Goal: Information Seeking & Learning: Learn about a topic

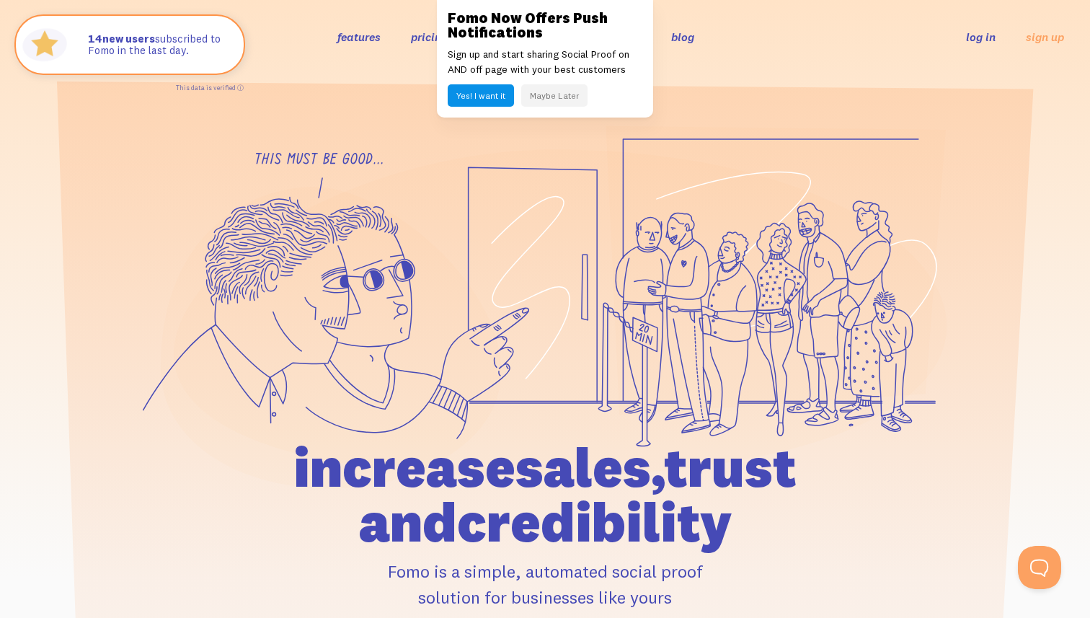
click at [249, 239] on icon at bounding box center [259, 241] width 23 height 4
click at [553, 87] on button "Maybe Later" at bounding box center [554, 95] width 66 height 22
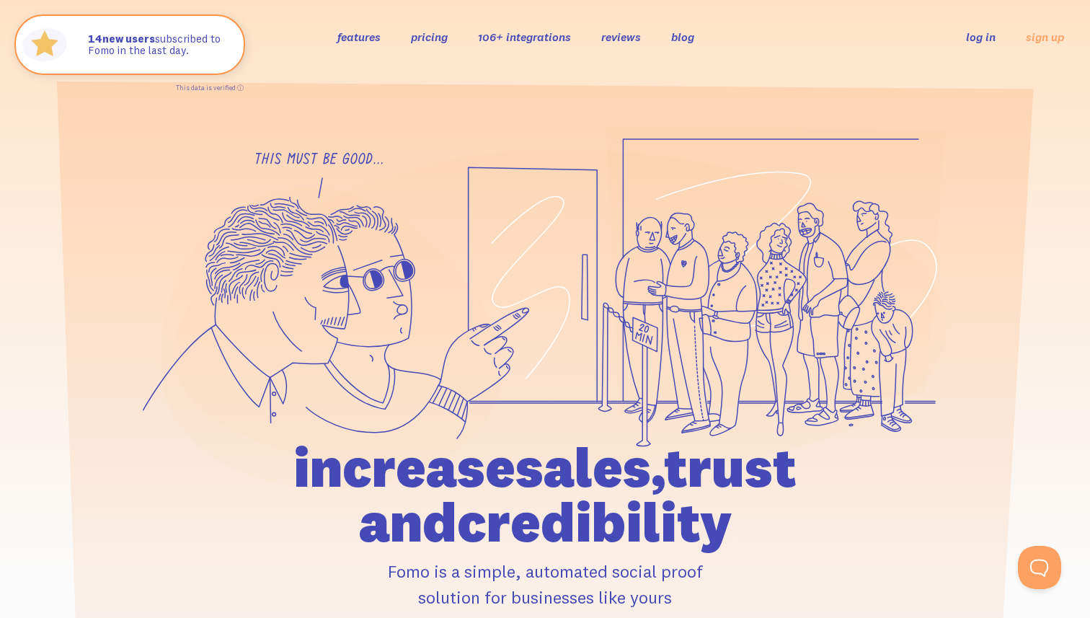
click at [353, 44] on link "features" at bounding box center [358, 37] width 43 height 14
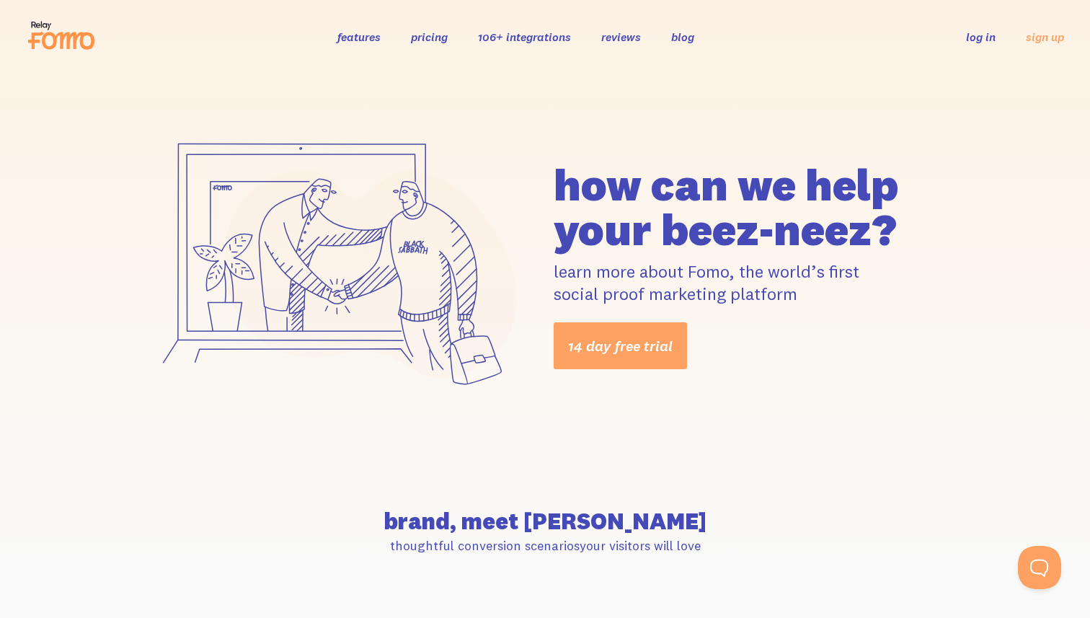
click at [424, 37] on link "pricing" at bounding box center [429, 37] width 37 height 14
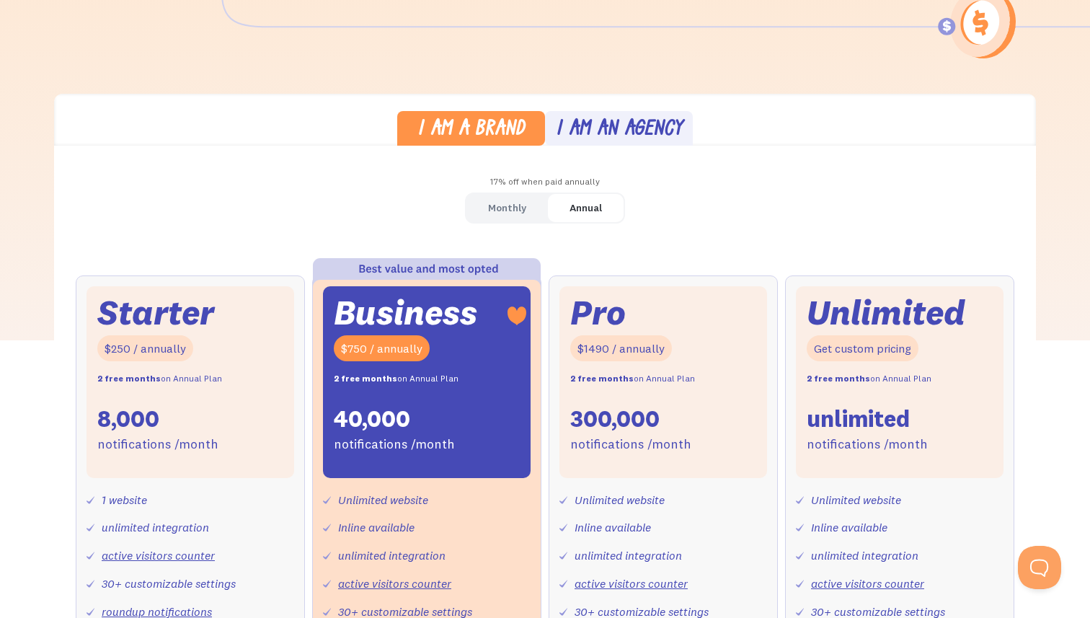
click at [510, 207] on div "Monthly" at bounding box center [507, 207] width 38 height 21
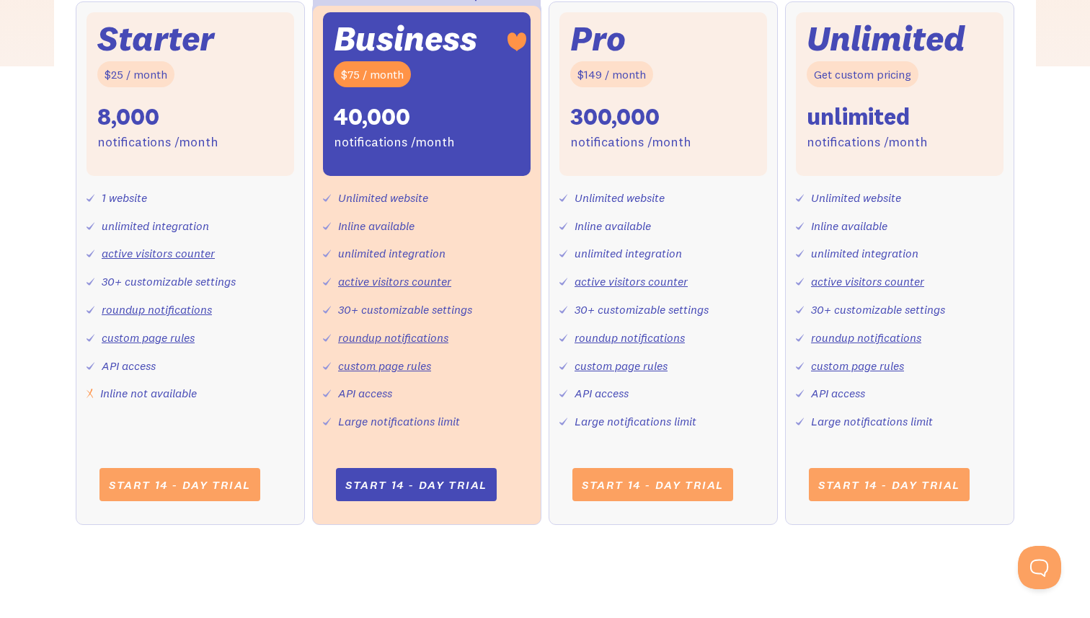
scroll to position [595, 0]
